Goal: Check status: Check status

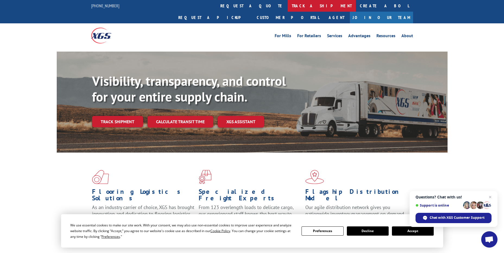
click at [288, 5] on link "track a shipment" at bounding box center [322, 6] width 68 height 12
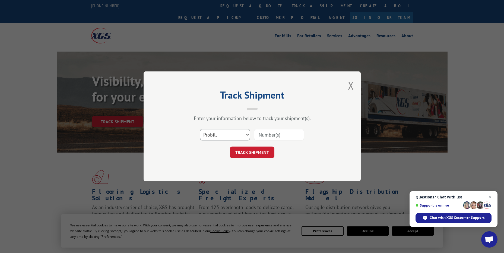
click at [229, 135] on select "Select category... Probill BOL PO" at bounding box center [225, 134] width 50 height 11
select select "po"
click at [200, 129] on select "Select category... Probill BOL PO" at bounding box center [225, 134] width 50 height 11
click at [280, 133] on input at bounding box center [279, 134] width 50 height 11
paste input "07512229"
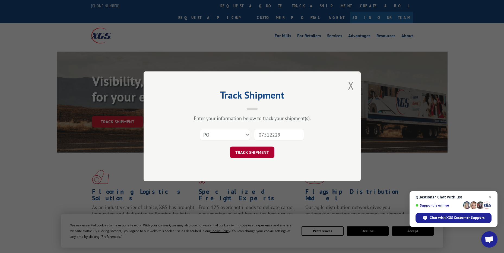
type input "07512229"
click at [267, 155] on button "TRACK SHIPMENT" at bounding box center [252, 152] width 45 height 11
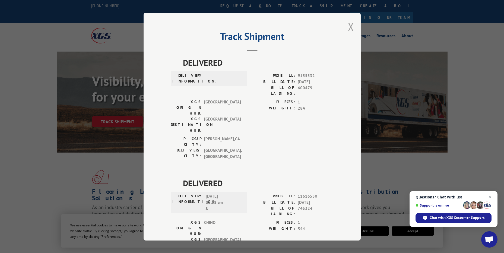
click at [350, 32] on button "Close modal" at bounding box center [351, 27] width 6 height 14
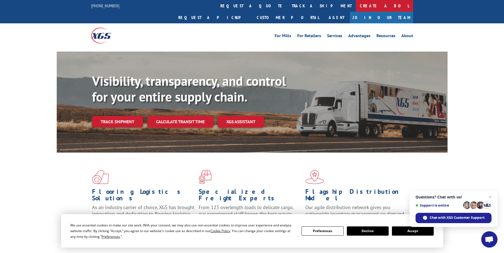
click at [356, 7] on link "Create a BOL" at bounding box center [384, 6] width 57 height 12
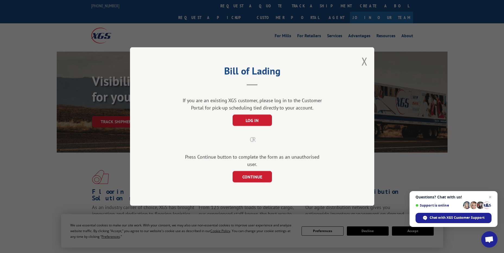
click at [359, 64] on div "Bill of Lading If you are an existing XGS customer, please log in to the Custom…" at bounding box center [252, 126] width 244 height 159
click at [366, 65] on button "Close modal" at bounding box center [365, 61] width 6 height 14
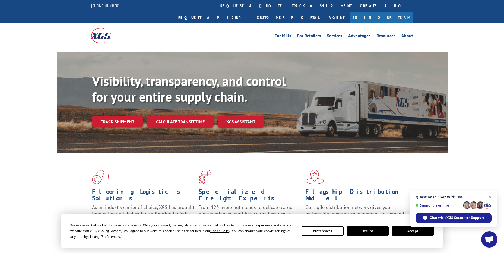
drag, startPoint x: 240, startPoint y: 8, endPoint x: 235, endPoint y: 11, distance: 5.1
click at [288, 8] on link "track a shipment" at bounding box center [322, 6] width 68 height 12
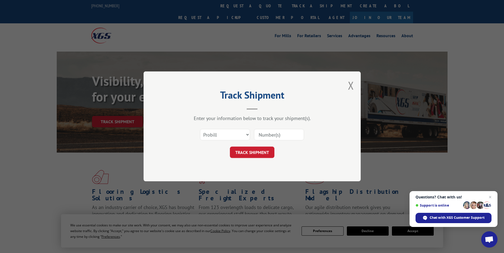
click at [214, 129] on div "Select category... Probill BOL PO" at bounding box center [224, 135] width 49 height 12
click at [223, 127] on div "Select category... Probill BOL PO" at bounding box center [252, 135] width 163 height 18
click at [224, 132] on select "Select category... Probill BOL PO" at bounding box center [225, 134] width 50 height 11
select select "po"
click at [200, 129] on select "Select category... Probill BOL PO" at bounding box center [225, 134] width 50 height 11
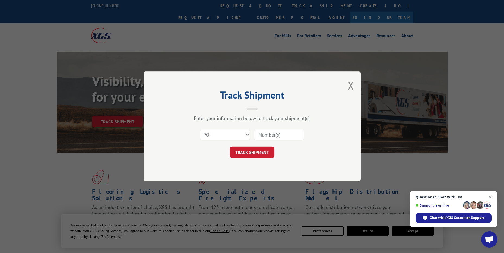
click at [276, 132] on input at bounding box center [279, 134] width 50 height 11
type input "v"
paste input "01533162"
type input "01533162"
click at [262, 152] on button "TRACK SHIPMENT" at bounding box center [252, 152] width 45 height 11
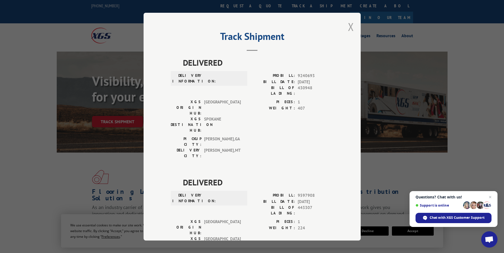
click at [350, 26] on button "Close modal" at bounding box center [351, 27] width 6 height 14
